Goal: Complete application form: Complete application form

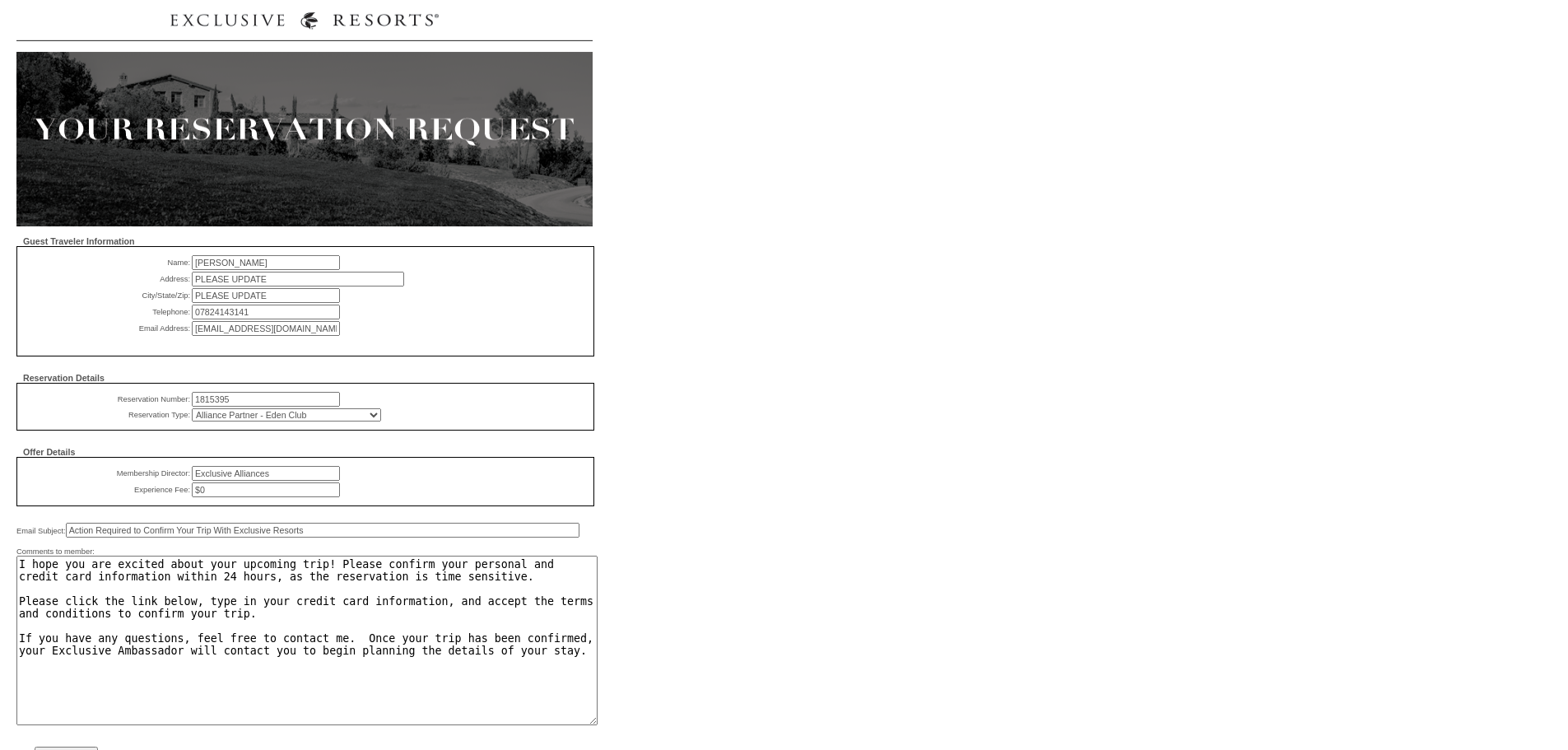
select select "835"
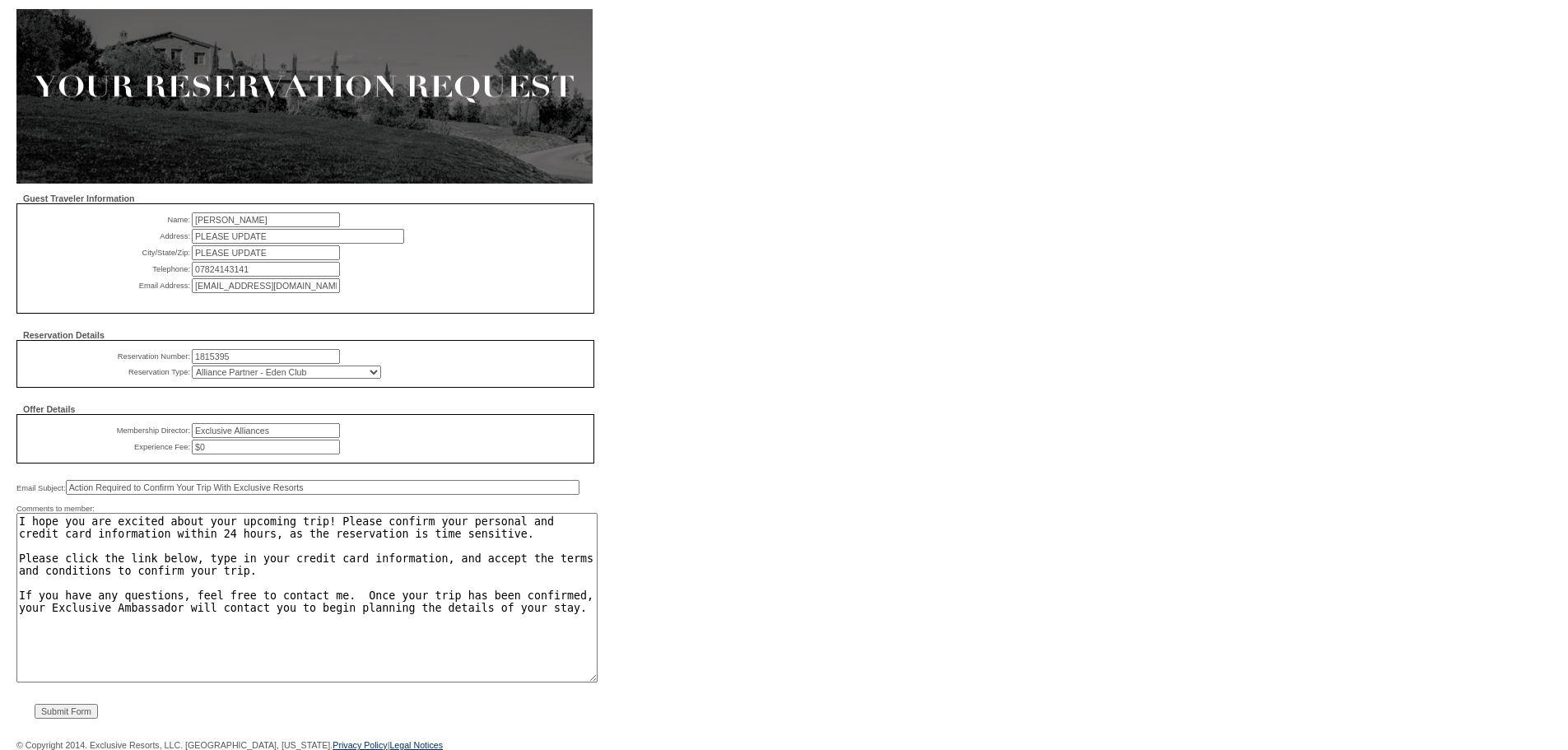
click at [253, 349] on input "1815395" at bounding box center [266, 356] width 148 height 14
paste input "1818845"
type input "1818845"
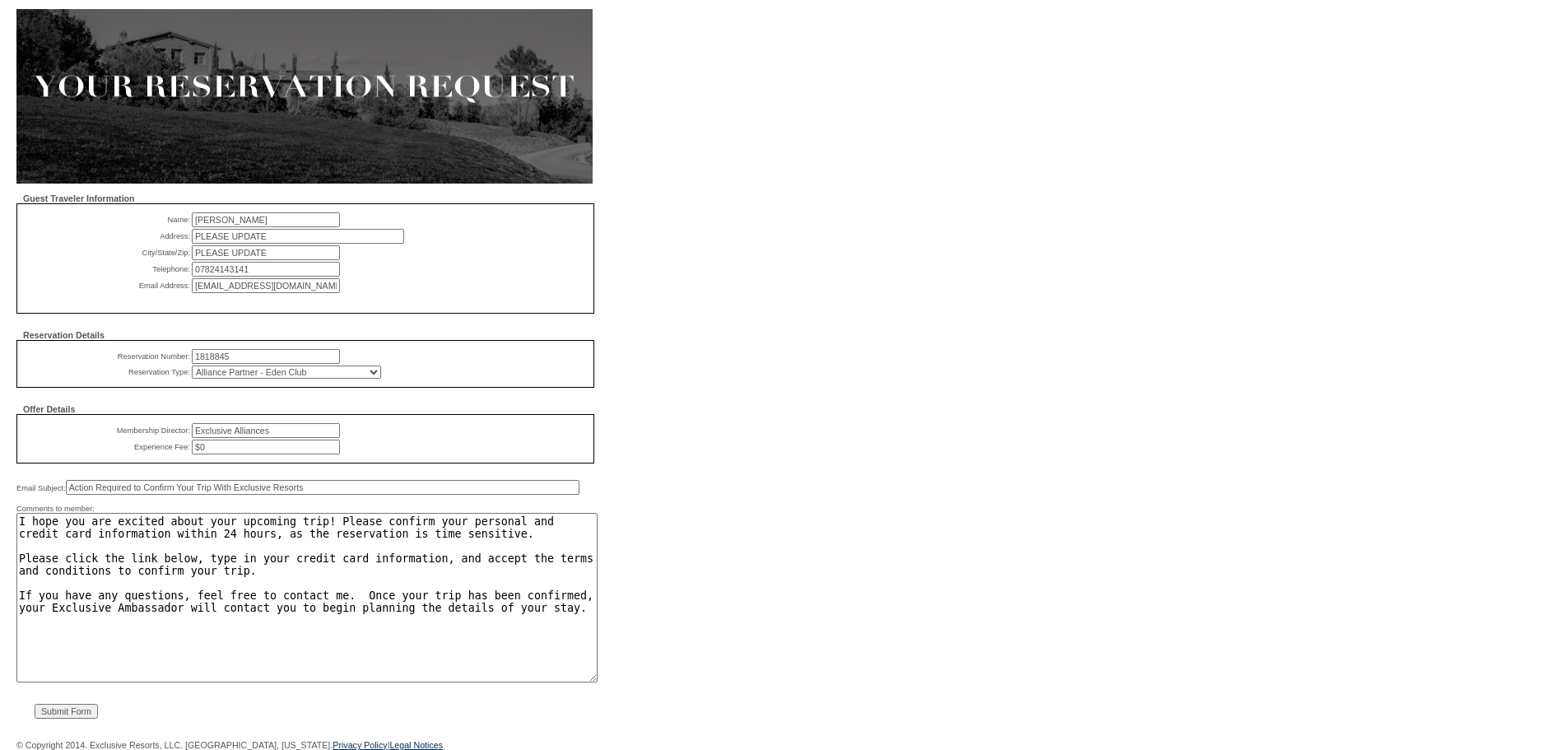
click at [238, 212] on input "Lisa Flake" at bounding box center [266, 219] width 148 height 14
paste input "Bruce Whitehead"
type input "Bruce Whitehead"
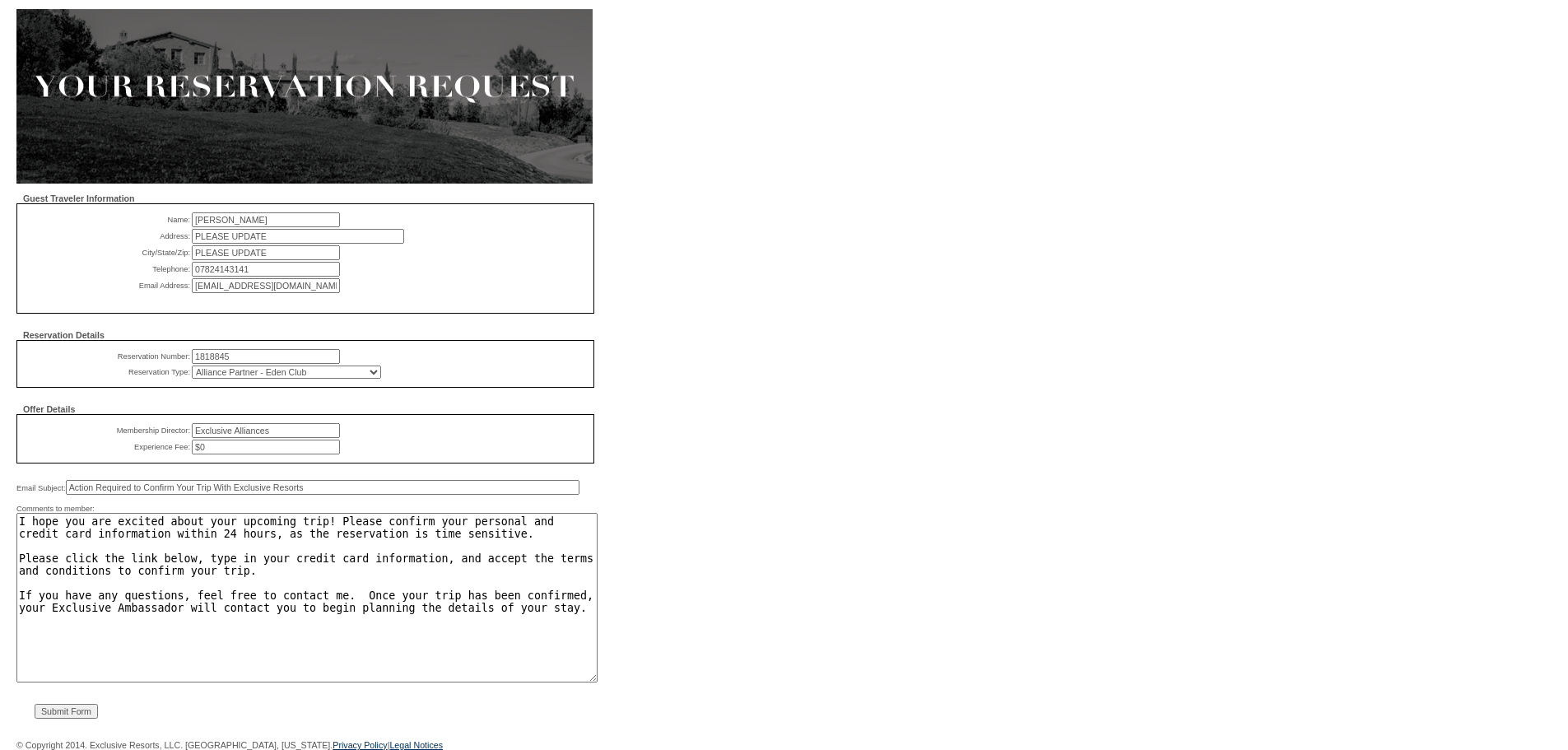
click at [285, 278] on input "lisaflake@mac.com" at bounding box center [266, 285] width 148 height 14
paste input "bhwhitehead@gmail"
type input "bhwhitehead@gmail.com"
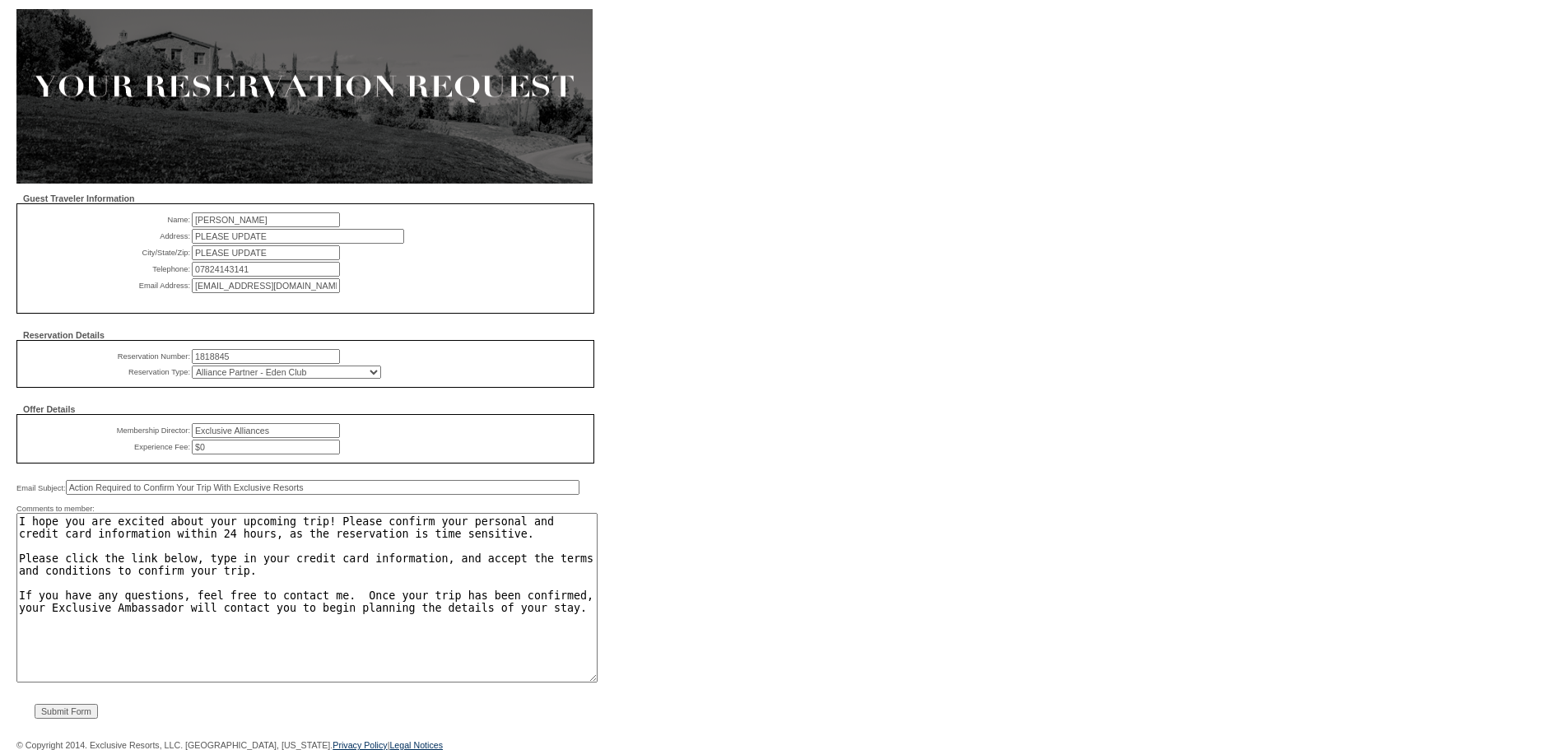
click at [261, 262] on input "07824143141" at bounding box center [266, 268] width 148 height 14
paste input "214-208-9455"
type input "214-208-9455"
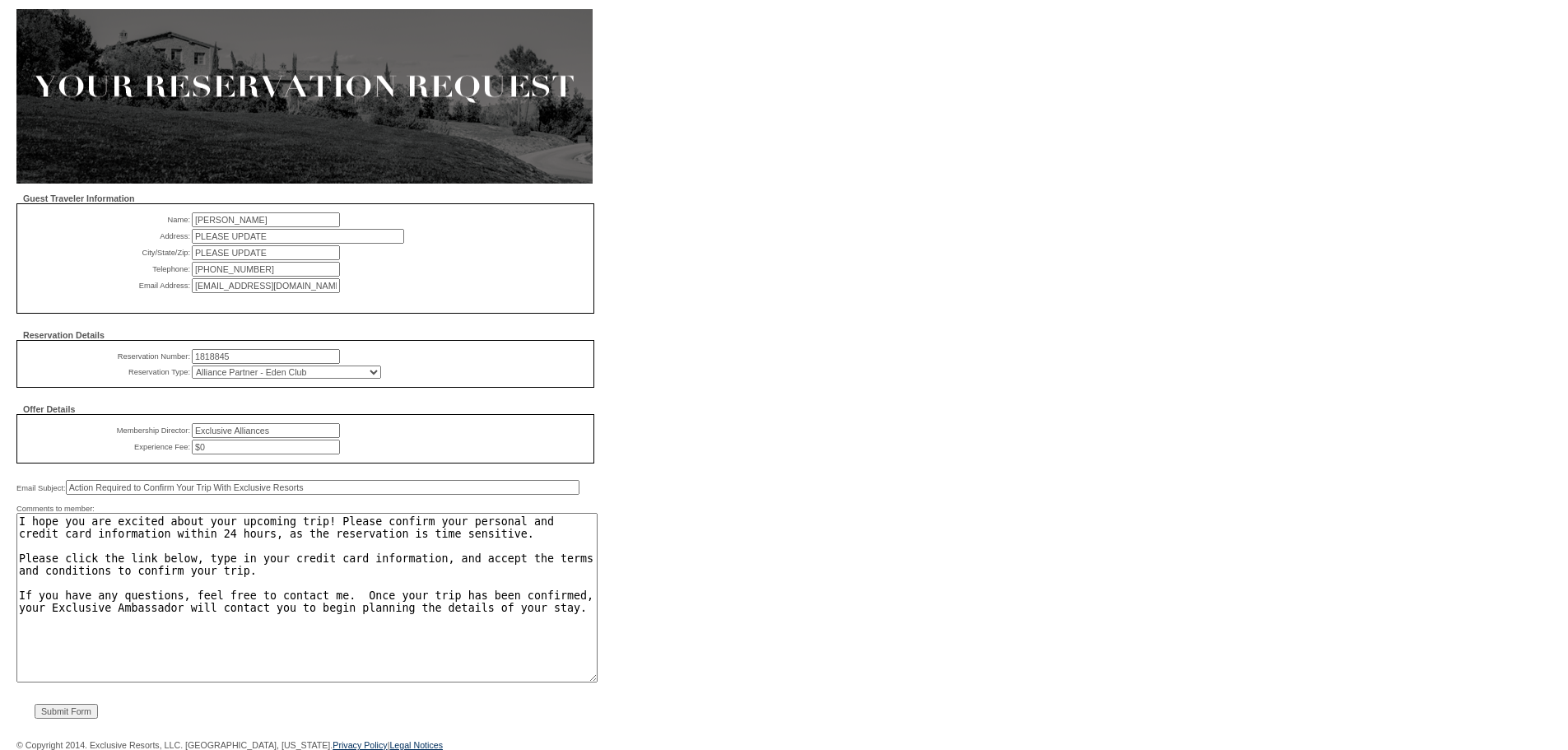
click at [62, 708] on input "Submit Form" at bounding box center [66, 710] width 63 height 14
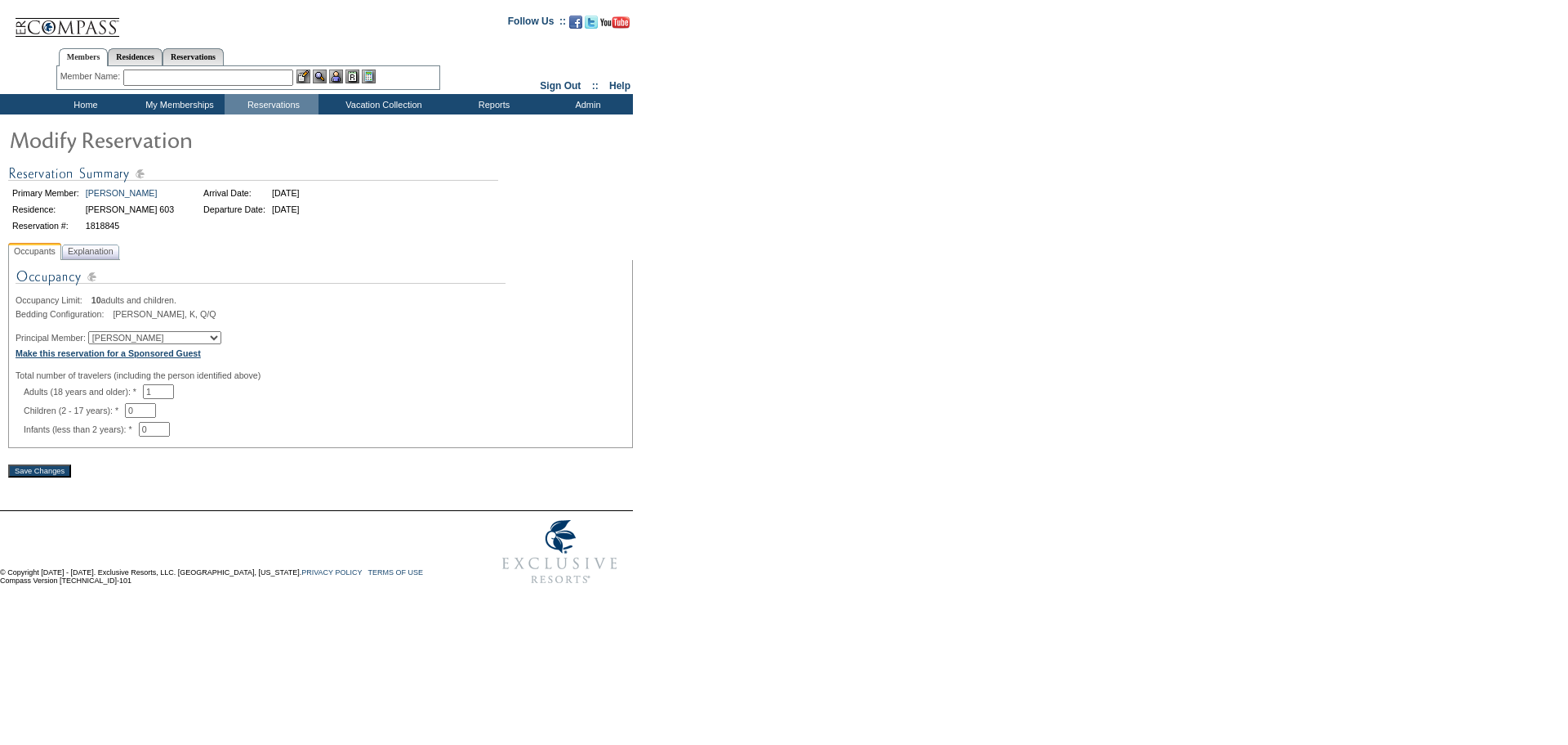
click at [182, 357] on b "Make this reservation for a Sponsored Guest" at bounding box center [108, 353] width 186 height 10
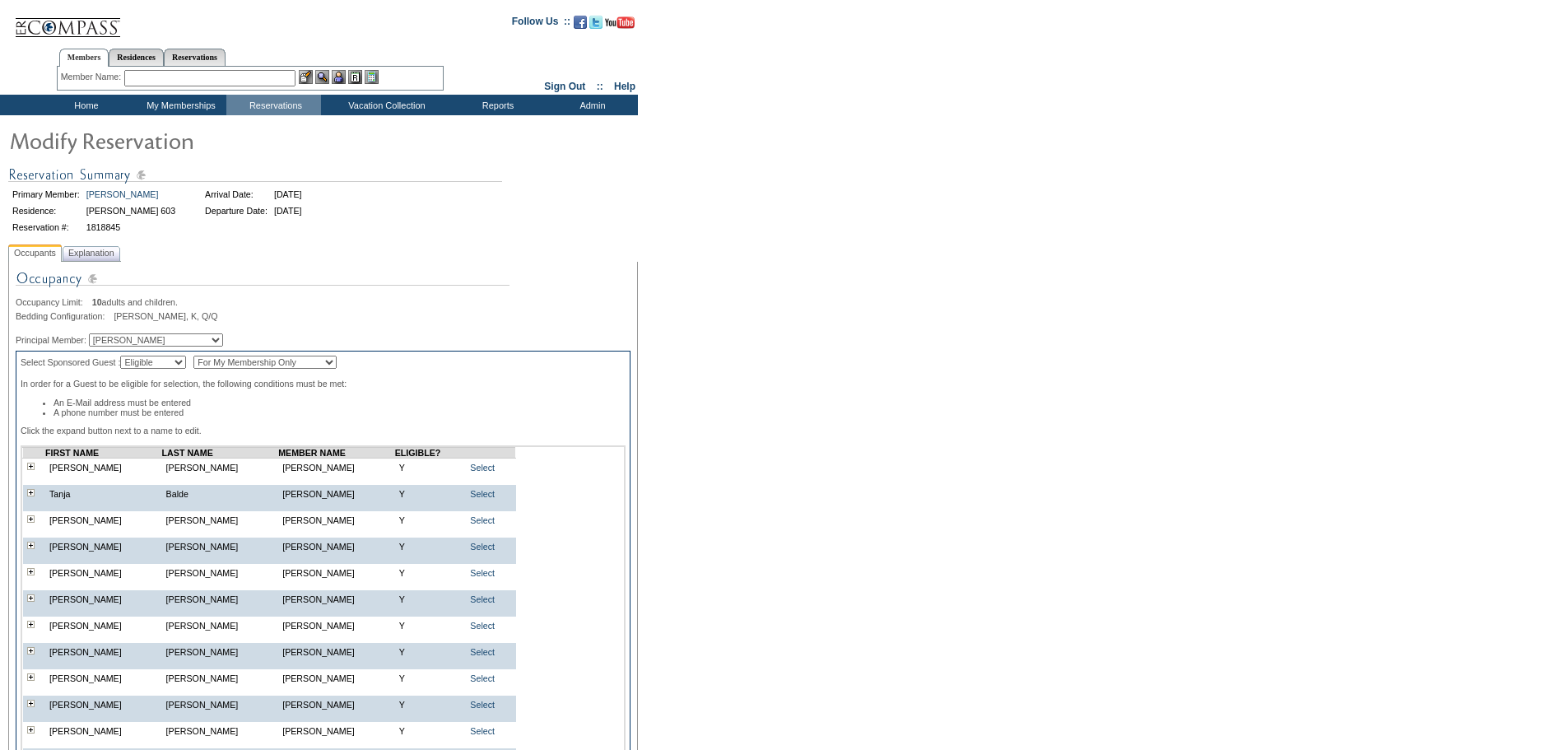
scroll to position [993, 0]
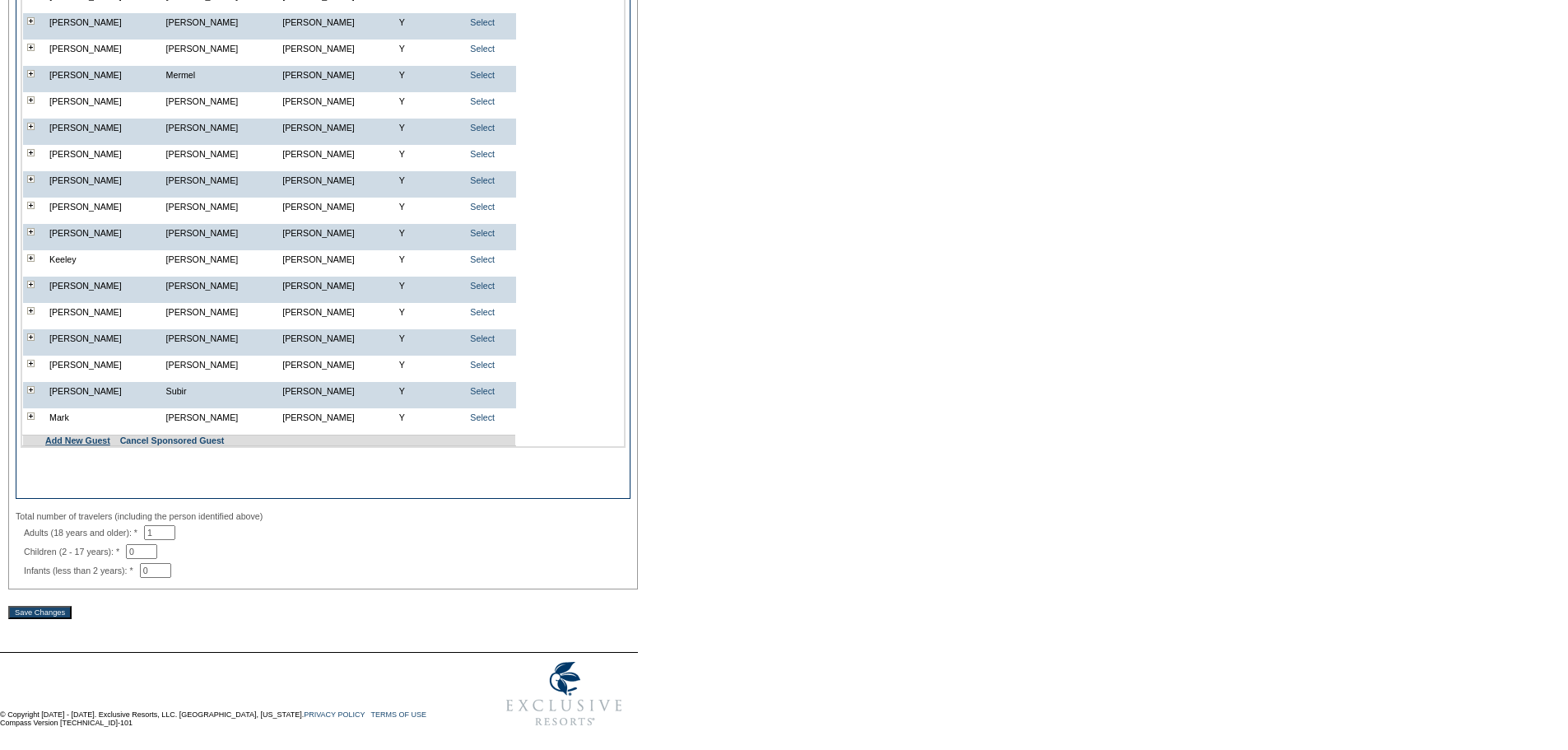
click at [91, 435] on link "Add New Guest" at bounding box center [77, 440] width 65 height 10
